Goal: Task Accomplishment & Management: Use online tool/utility

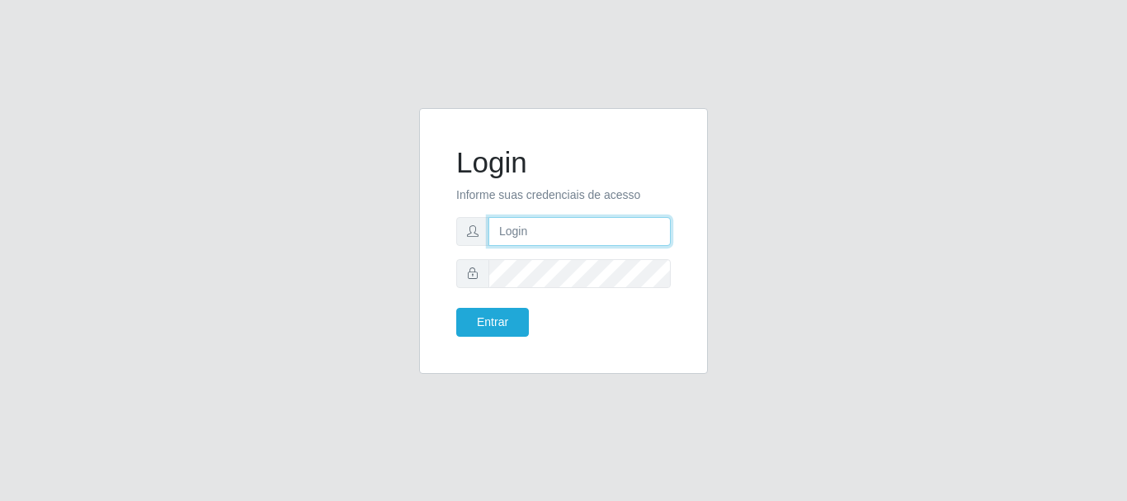
click at [503, 224] on input "text" at bounding box center [579, 231] width 182 height 29
type input "[EMAIL_ADDRESS][DOMAIN_NAME]"
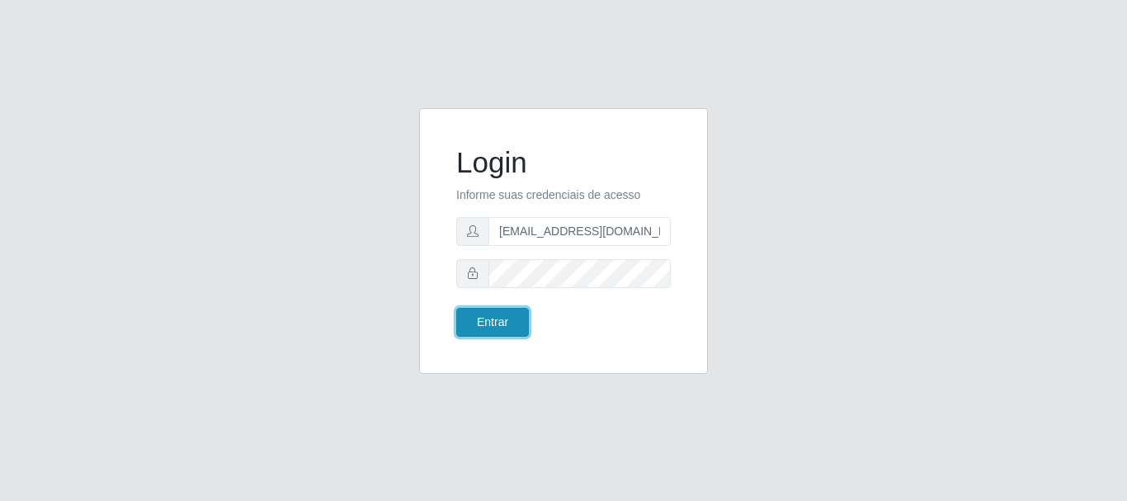
click at [478, 326] on button "Entrar" at bounding box center [492, 322] width 73 height 29
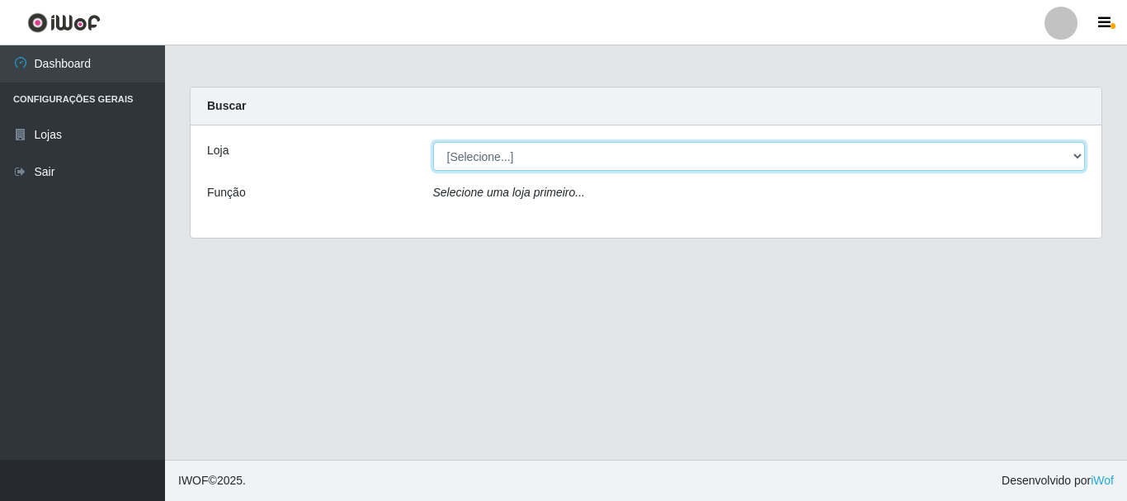
click at [1077, 152] on select "[Selecione...] SuperFácil Atacado - Rodoviária" at bounding box center [759, 156] width 652 height 29
select select "400"
click at [433, 142] on select "[Selecione...] SuperFácil Atacado - Rodoviária" at bounding box center [759, 156] width 652 height 29
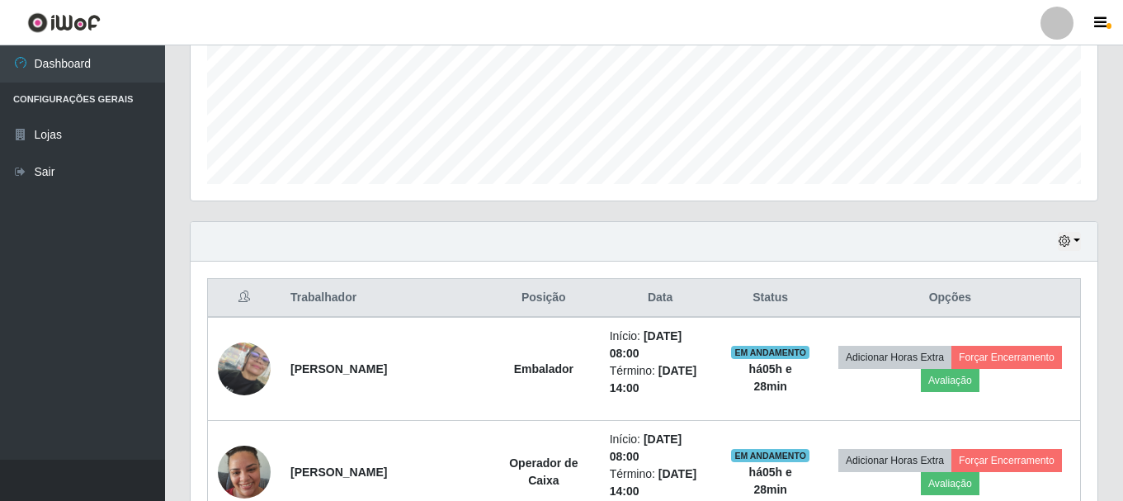
scroll to position [412, 0]
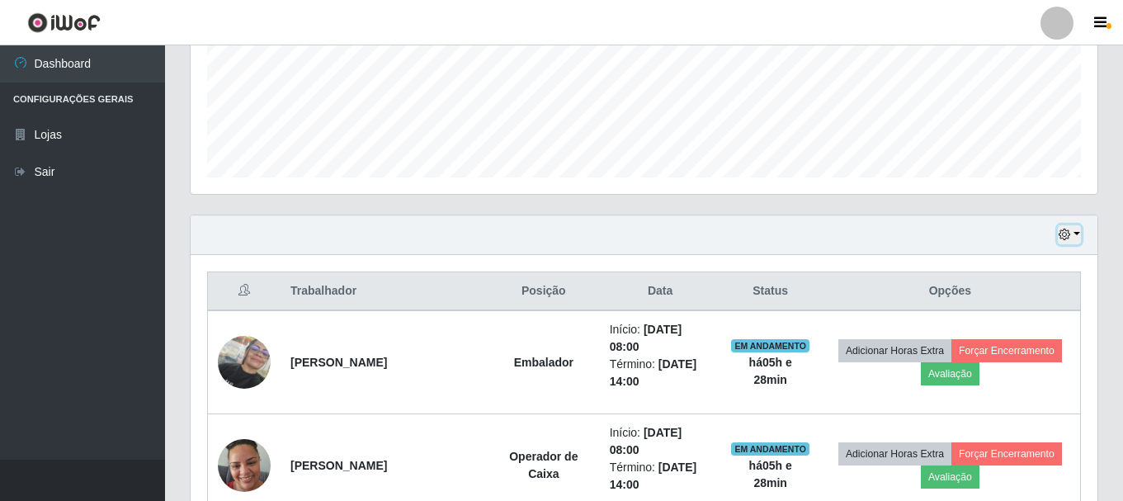
click at [1061, 236] on icon "button" at bounding box center [1064, 234] width 12 height 12
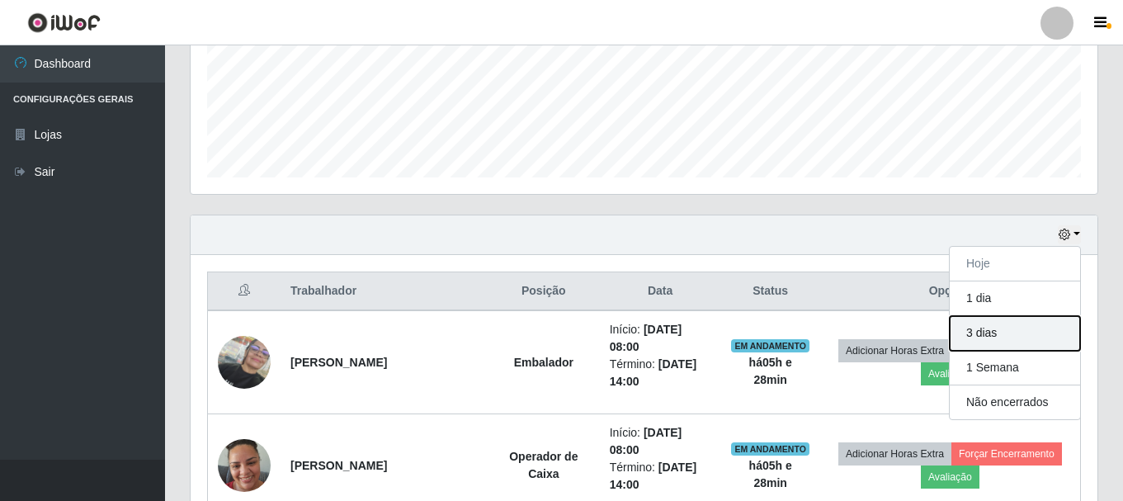
click at [986, 335] on button "3 dias" at bounding box center [1014, 333] width 130 height 35
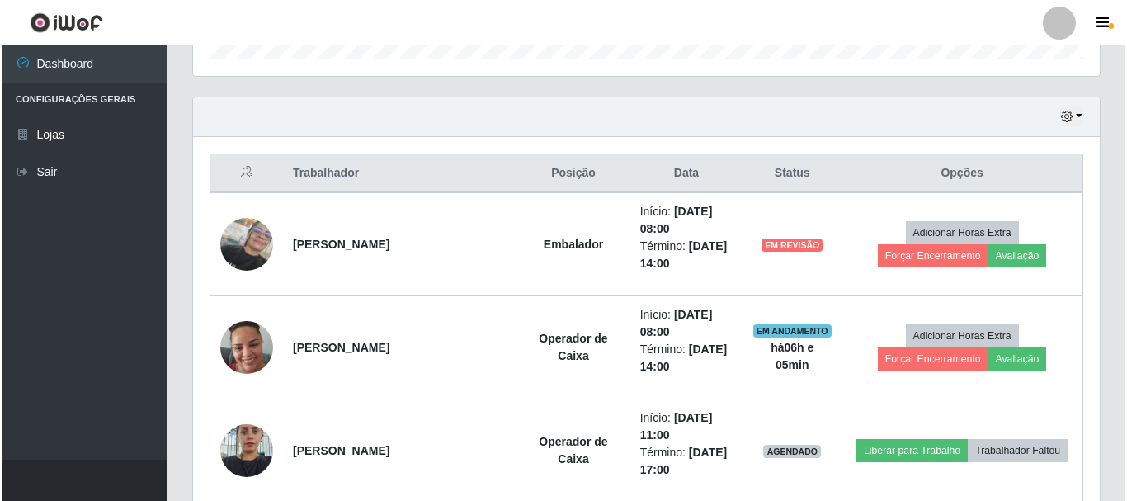
scroll to position [577, 0]
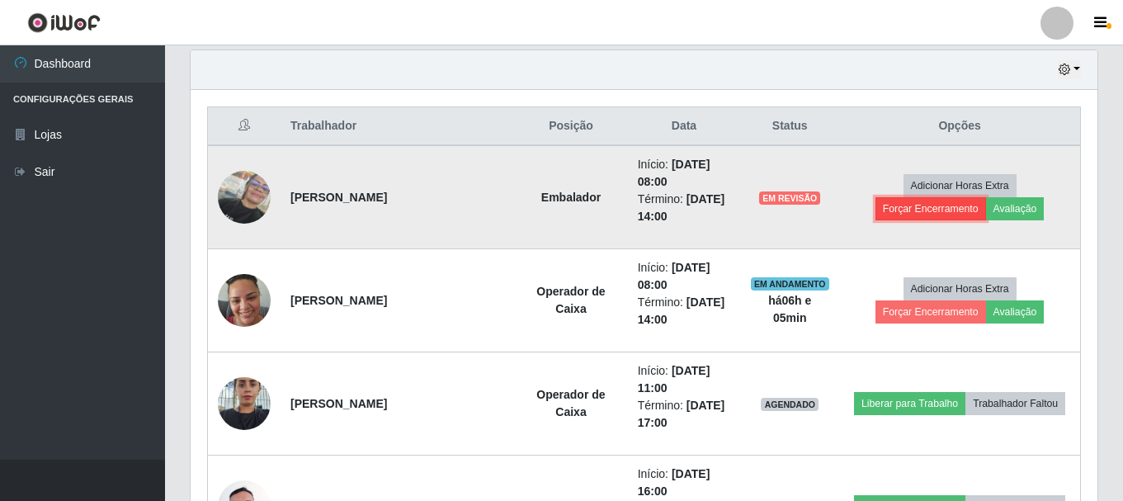
click at [986, 197] on button "Forçar Encerramento" at bounding box center [930, 208] width 111 height 23
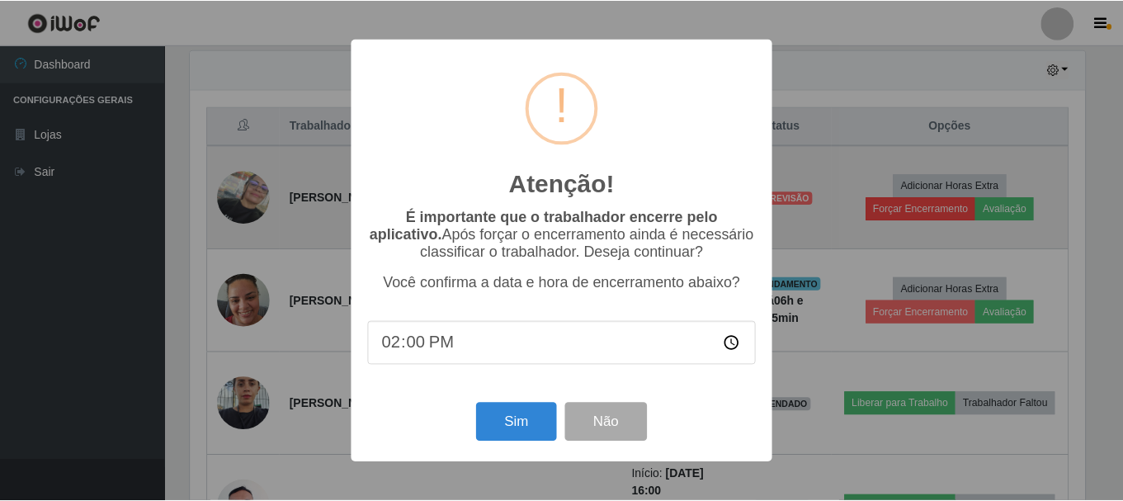
scroll to position [342, 898]
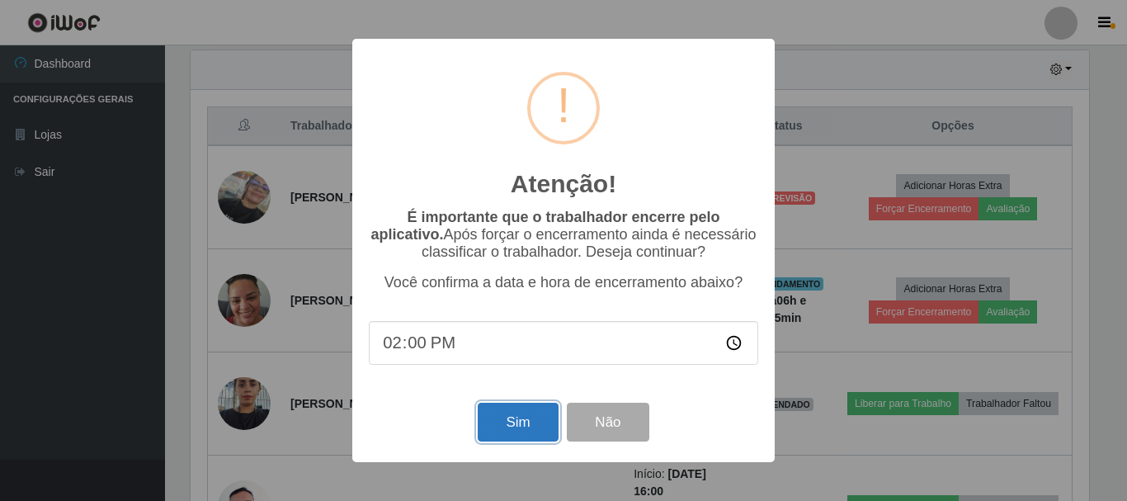
click at [502, 426] on button "Sim" at bounding box center [518, 421] width 80 height 39
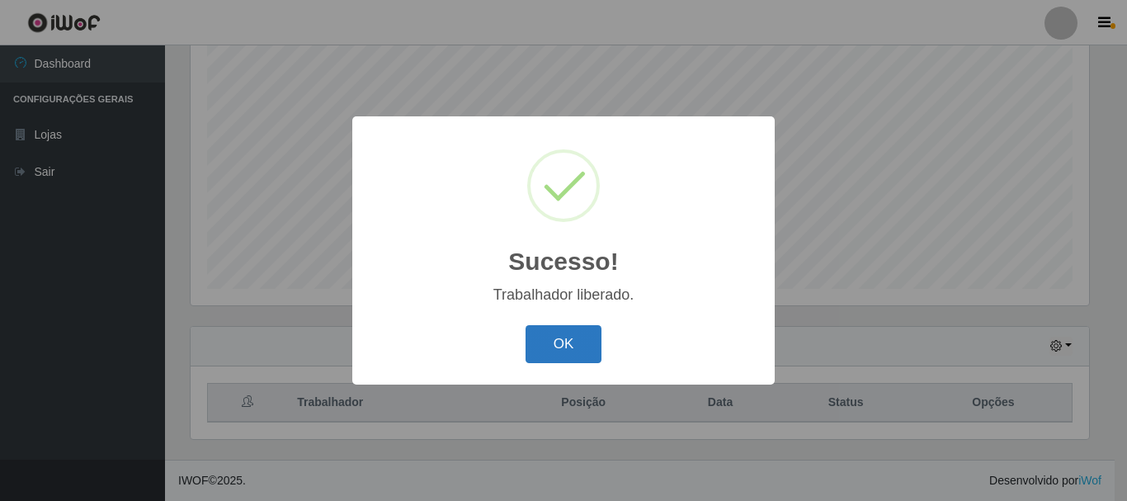
click at [568, 350] on button "OK" at bounding box center [563, 344] width 77 height 39
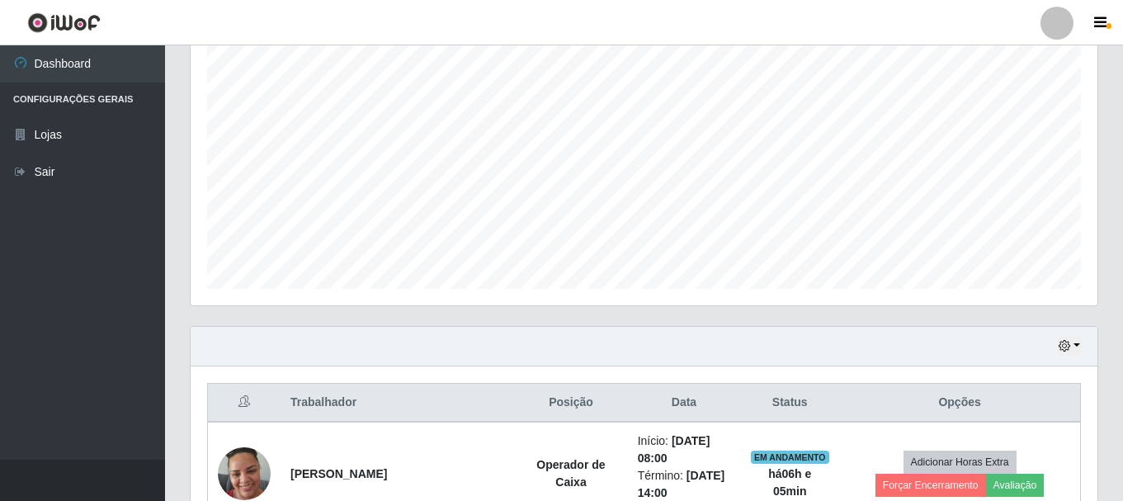
scroll to position [631, 0]
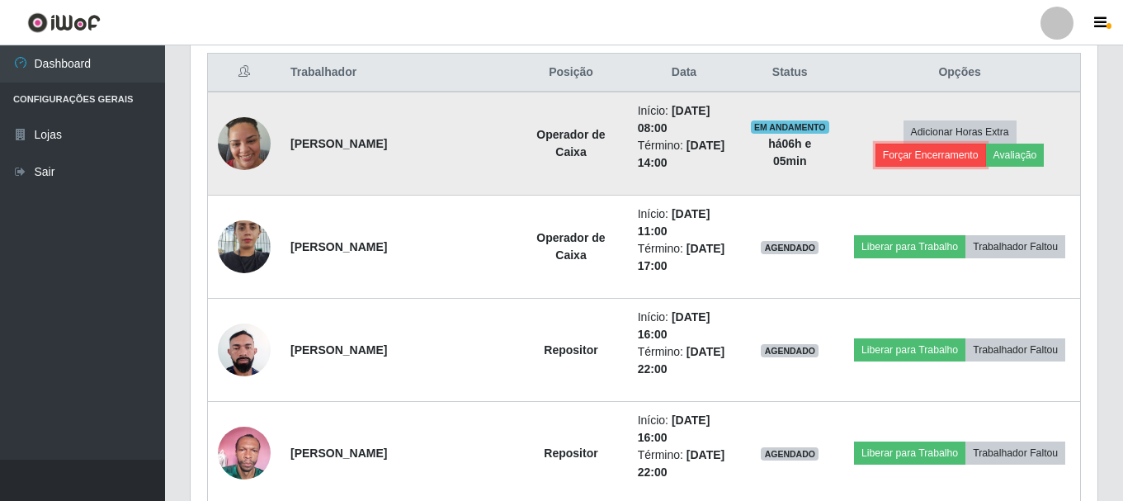
click at [986, 144] on button "Forçar Encerramento" at bounding box center [930, 155] width 111 height 23
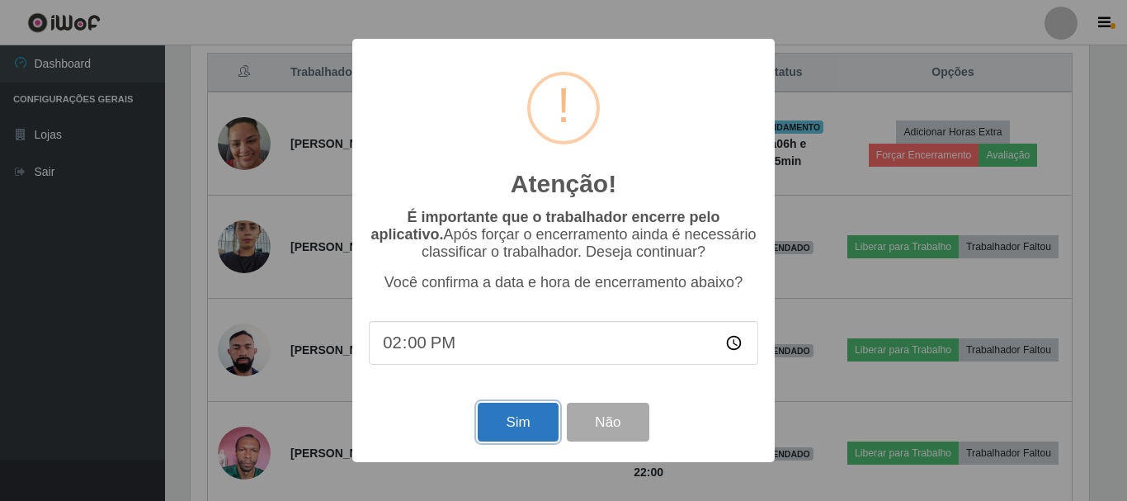
click at [515, 419] on button "Sim" at bounding box center [518, 421] width 80 height 39
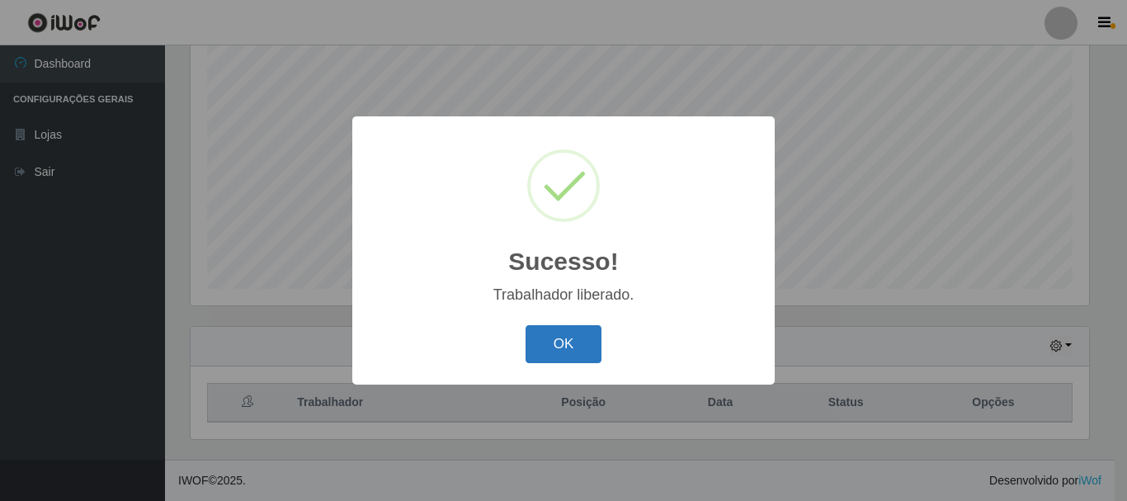
click at [572, 349] on button "OK" at bounding box center [563, 344] width 77 height 39
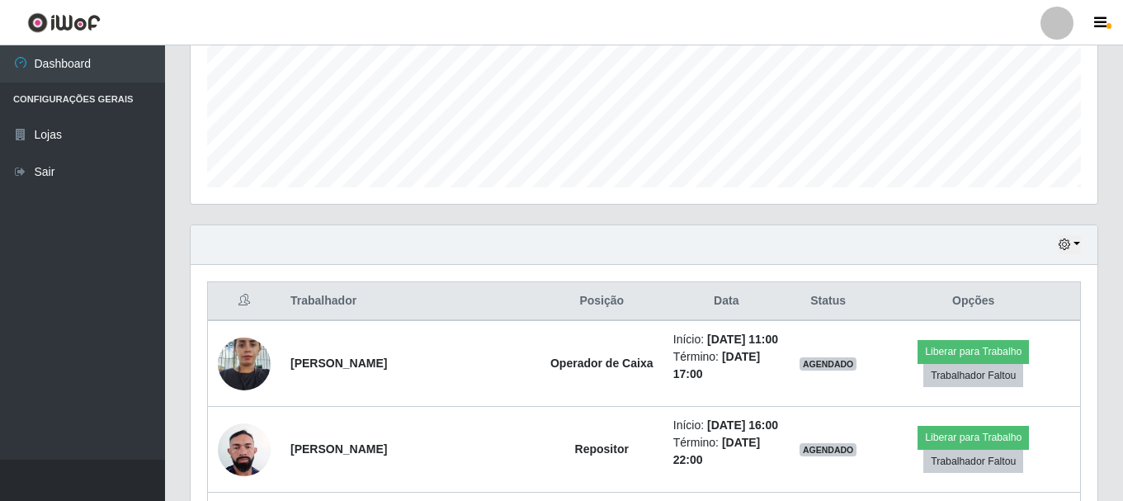
scroll to position [548, 0]
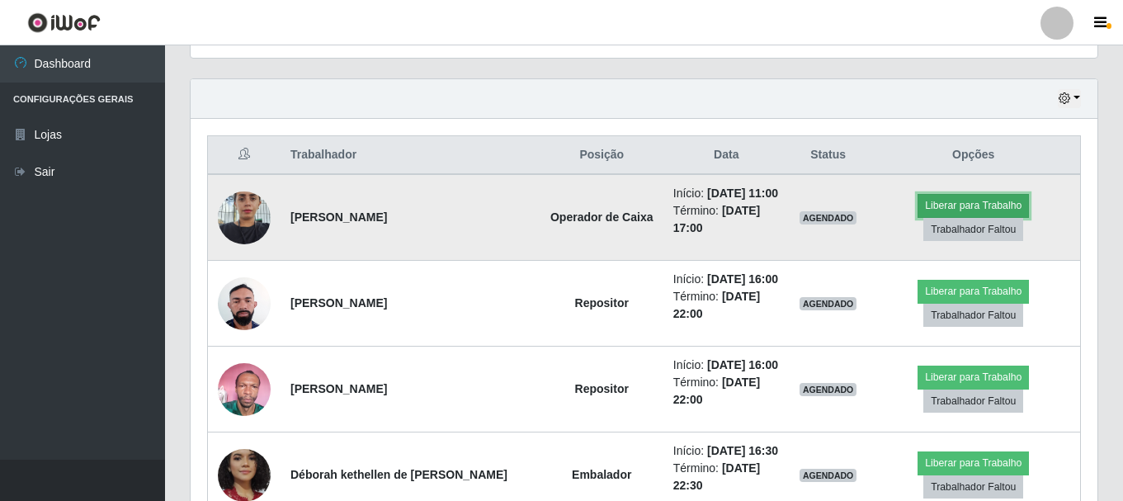
click at [958, 204] on button "Liberar para Trabalho" at bounding box center [972, 205] width 111 height 23
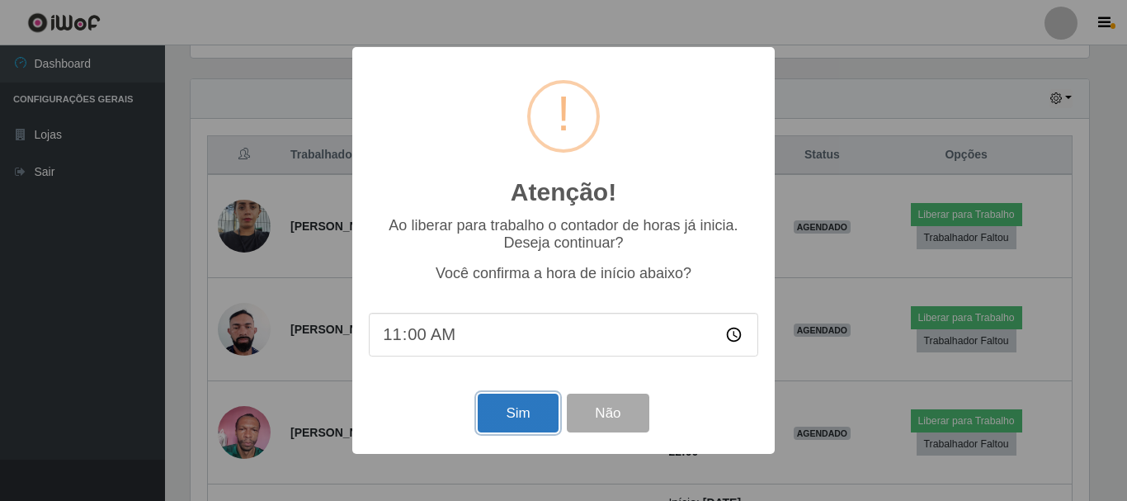
click at [510, 419] on button "Sim" at bounding box center [518, 412] width 80 height 39
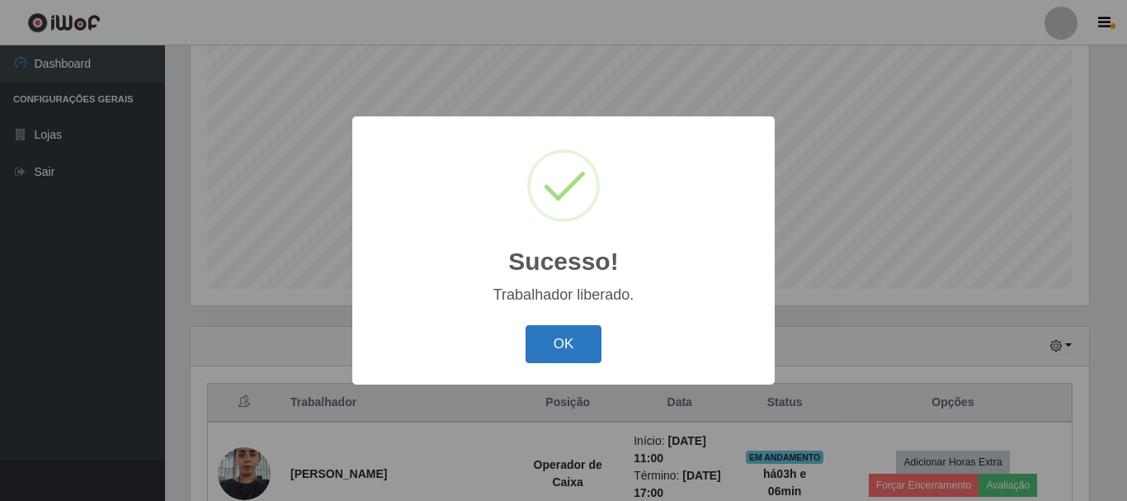
click at [568, 345] on button "OK" at bounding box center [563, 344] width 77 height 39
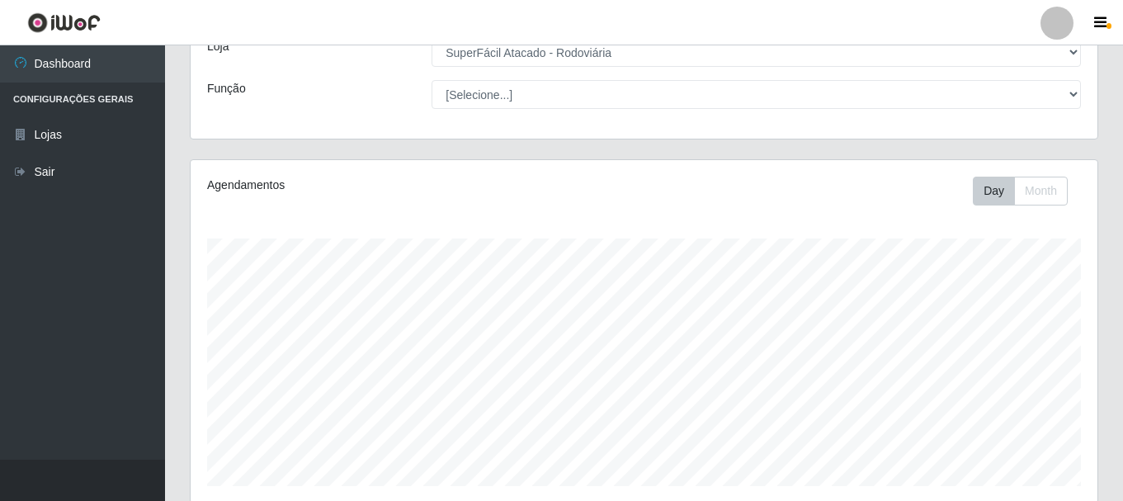
scroll to position [0, 0]
